Goal: Task Accomplishment & Management: Use online tool/utility

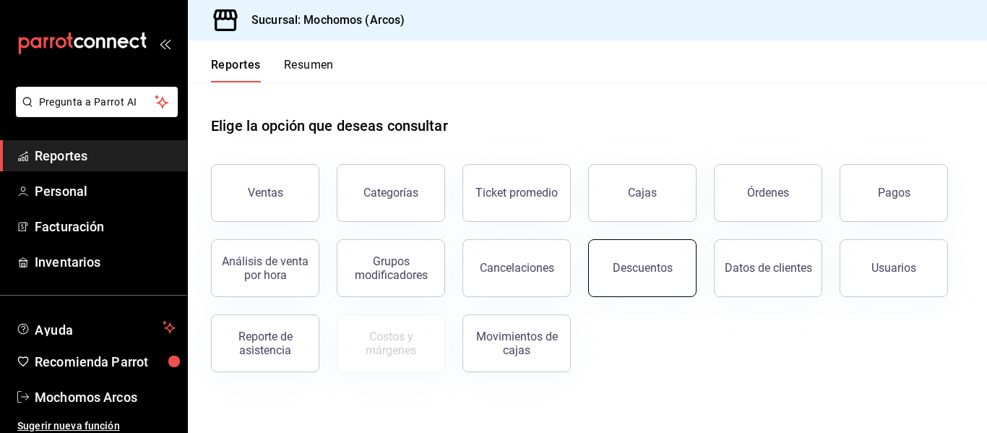
click at [621, 271] on div "Descuentos" at bounding box center [643, 268] width 60 height 14
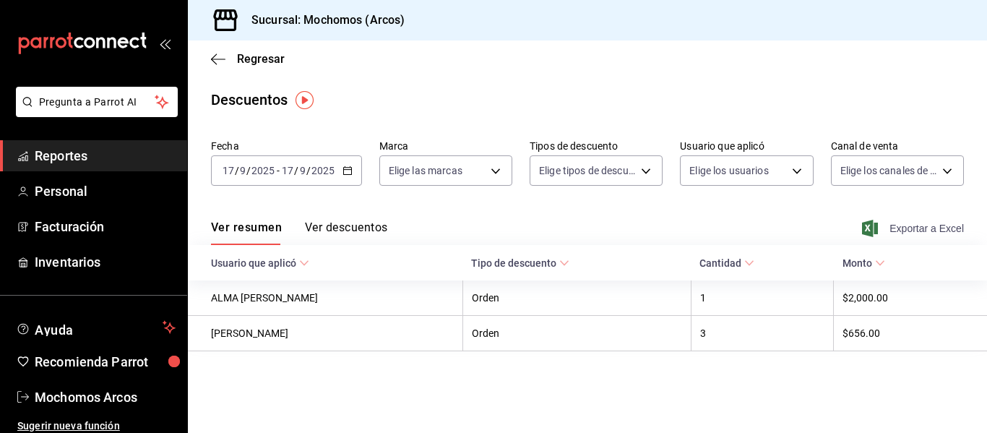
click at [955, 230] on span "Exportar a Excel" at bounding box center [914, 228] width 99 height 17
click at [687, 92] on div "Descuentos" at bounding box center [587, 100] width 799 height 22
click at [105, 155] on span "Reportes" at bounding box center [105, 156] width 141 height 20
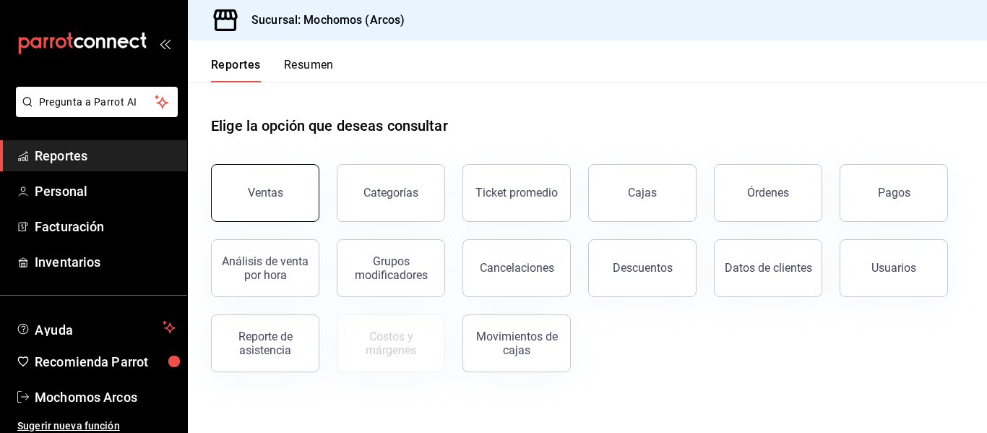
click at [313, 194] on button "Ventas" at bounding box center [265, 193] width 108 height 58
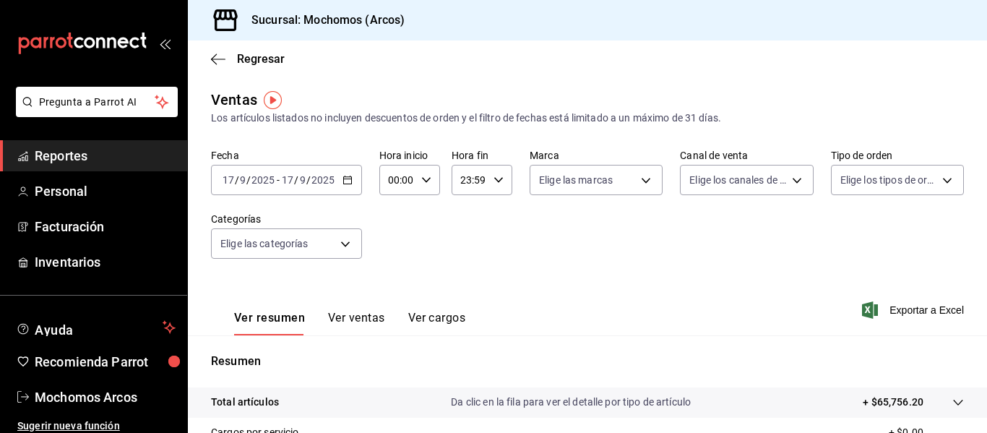
click at [348, 187] on div "[DATE] [DATE] - [DATE] [DATE]" at bounding box center [286, 180] width 151 height 30
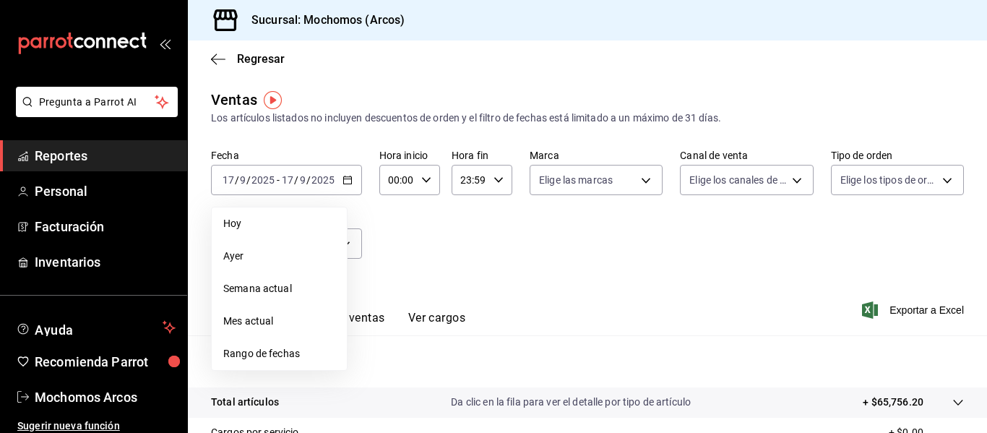
click at [312, 347] on span "Rango de fechas" at bounding box center [279, 353] width 112 height 15
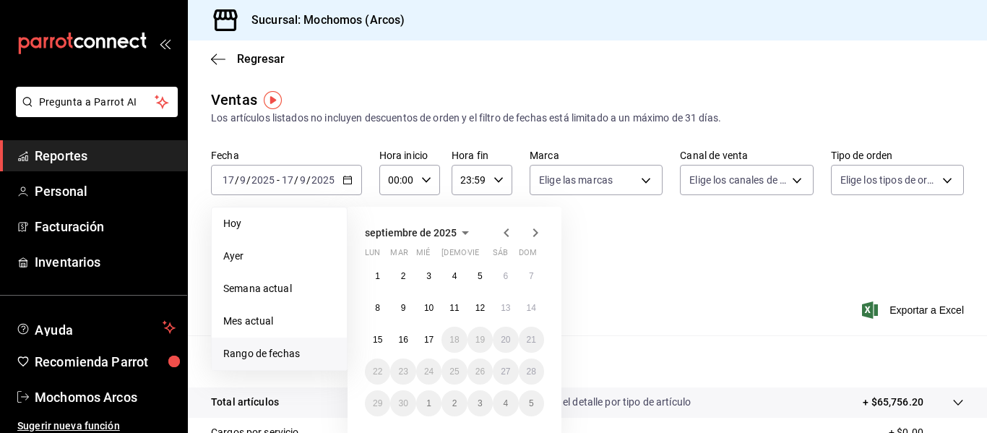
click at [312, 347] on span "Rango de fechas" at bounding box center [279, 353] width 112 height 15
click at [371, 344] on button "15" at bounding box center [377, 339] width 25 height 26
click at [425, 343] on abbr "17" at bounding box center [428, 339] width 9 height 10
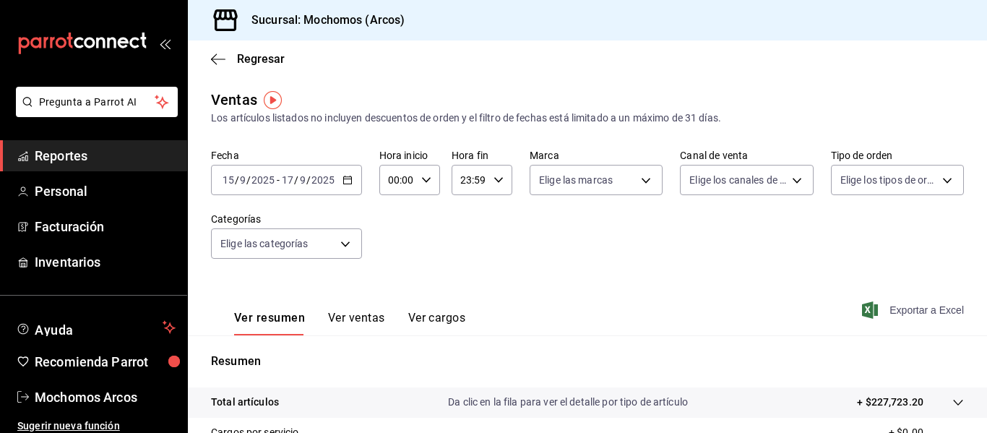
click at [942, 311] on span "Exportar a Excel" at bounding box center [914, 309] width 99 height 17
